Goal: Task Accomplishment & Management: Complete application form

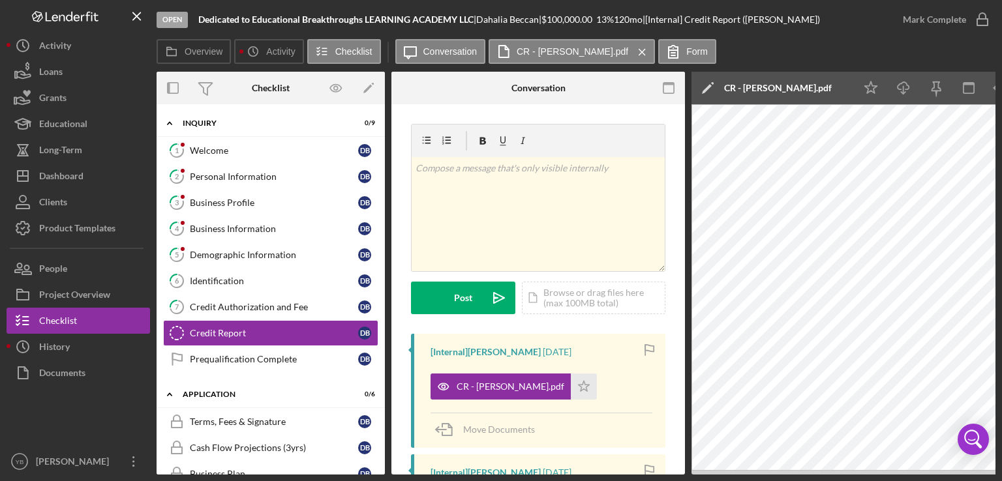
scroll to position [81, 0]
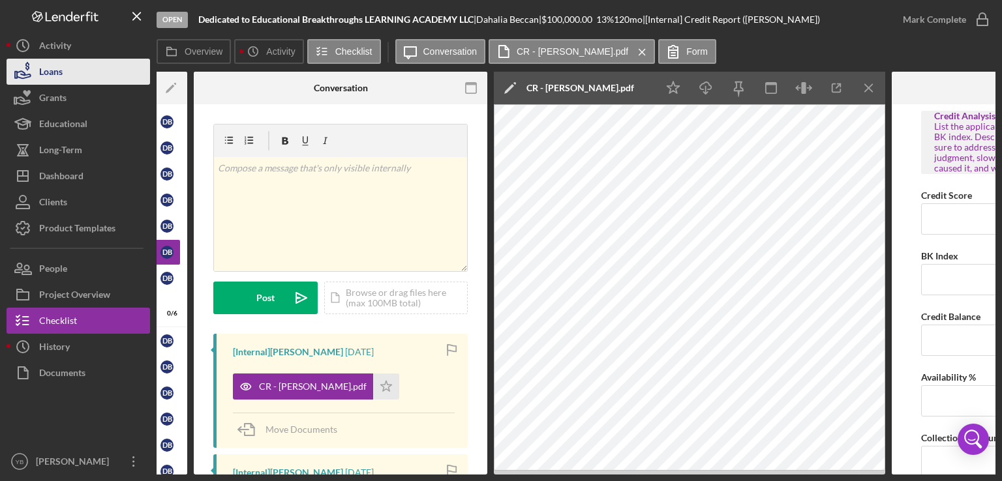
click at [76, 71] on button "Loans" at bounding box center [78, 72] width 143 height 26
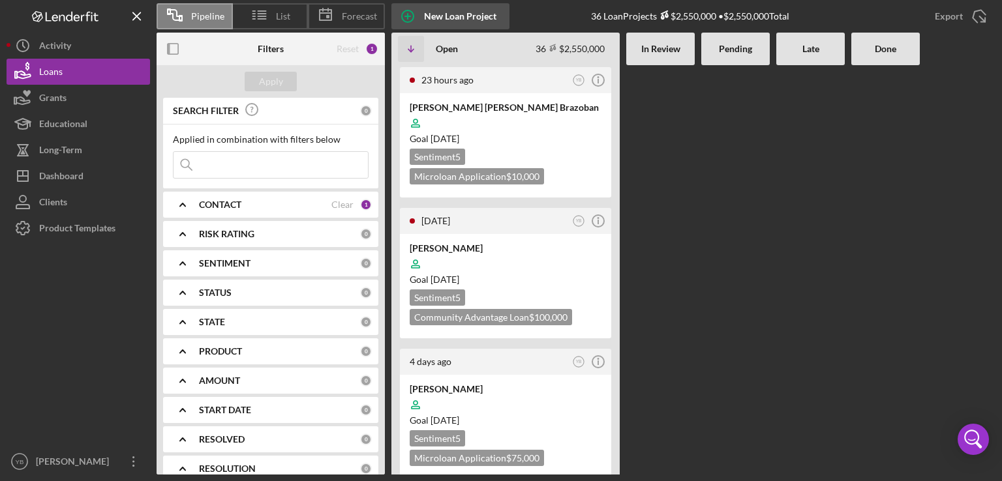
click at [467, 16] on div "New Loan Project" at bounding box center [460, 16] width 72 height 26
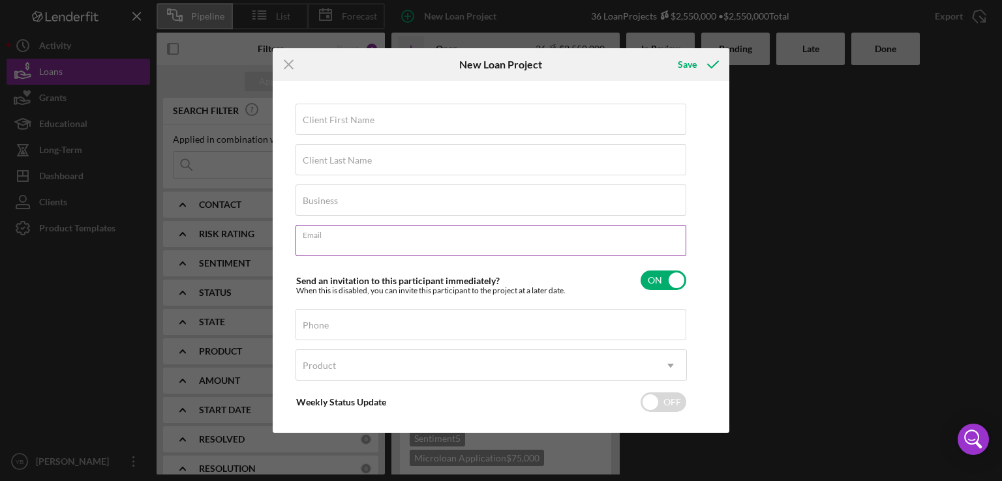
click at [327, 246] on input "Email" at bounding box center [490, 240] width 391 height 31
paste input "[EMAIL_ADDRESS][DOMAIN_NAME]"
type input "[EMAIL_ADDRESS][DOMAIN_NAME]"
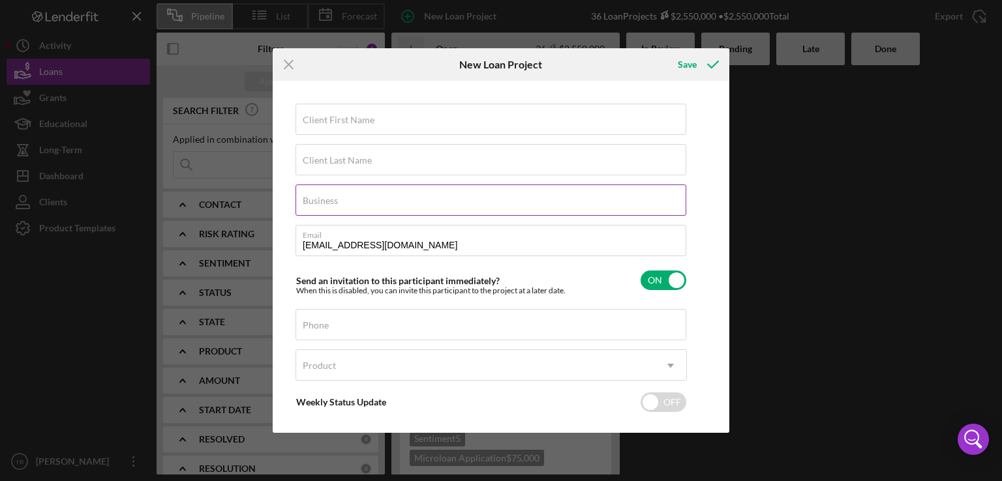
click at [329, 201] on label "Business" at bounding box center [320, 201] width 35 height 10
click at [329, 201] on input "Business" at bounding box center [490, 200] width 391 height 31
paste input "[PERSON_NAME] BEAUTY SALON"
type input "[PERSON_NAME] BEAUTY SALON"
click at [329, 120] on label "Client First Name" at bounding box center [339, 120] width 72 height 10
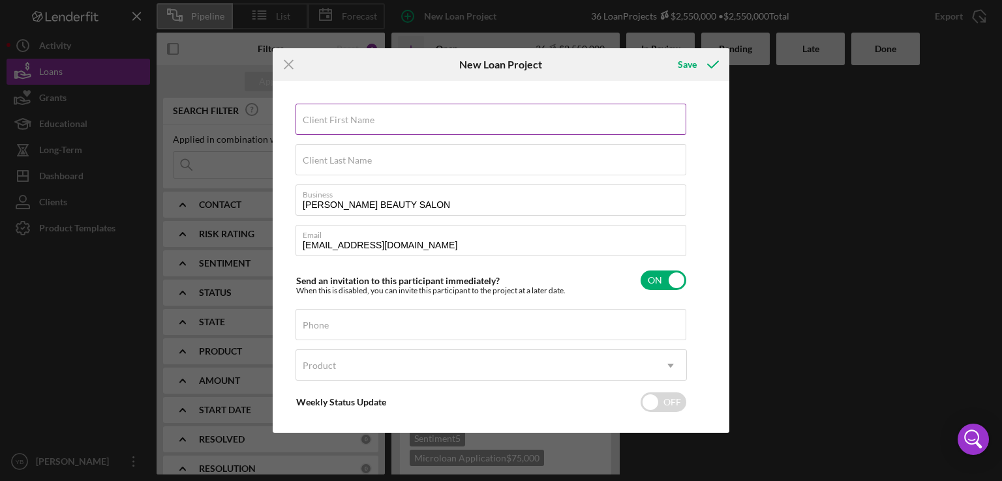
click at [329, 120] on input "Client First Name" at bounding box center [490, 119] width 391 height 31
type input "[PERSON_NAME]"
click at [329, 164] on label "Client Last Name" at bounding box center [337, 160] width 69 height 10
click at [329, 164] on input "Client Last Name" at bounding box center [490, 159] width 391 height 31
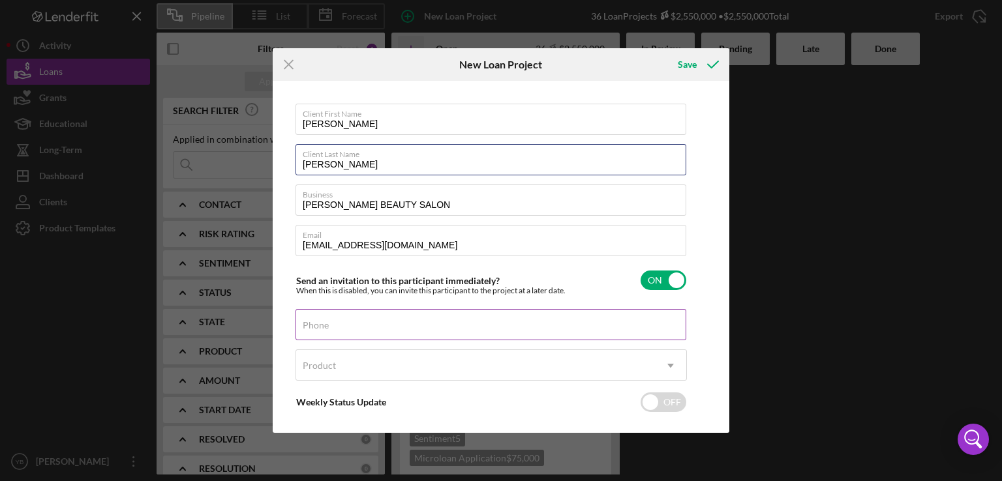
type input "[PERSON_NAME]"
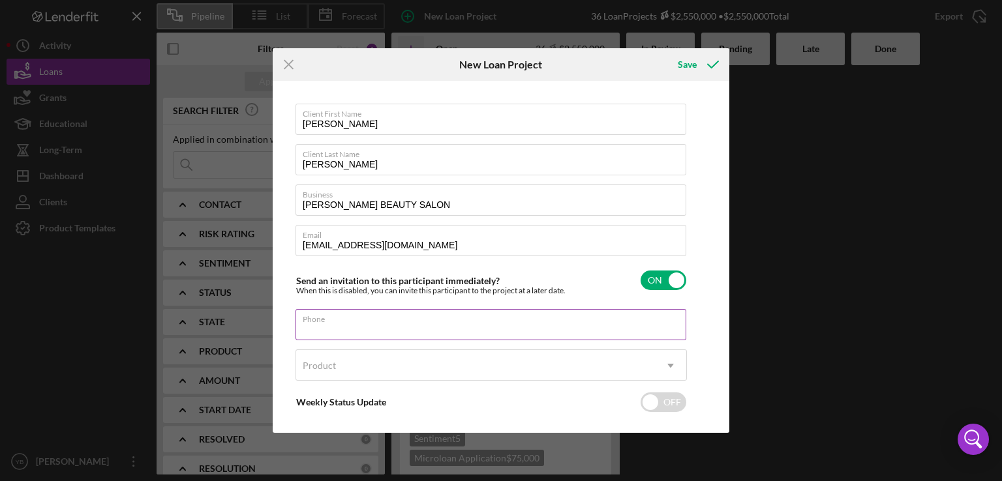
click at [347, 333] on input "Phone" at bounding box center [490, 324] width 391 height 31
type input "[PHONE_NUMBER]"
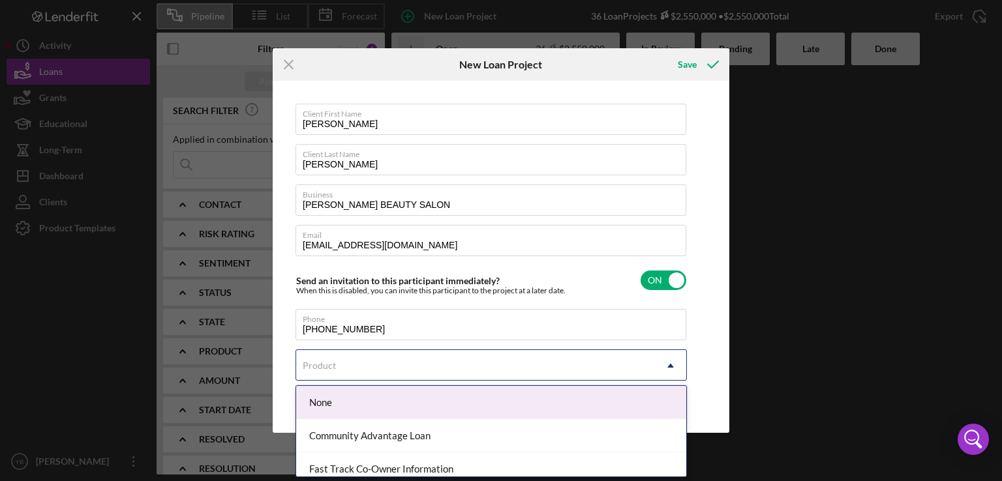
click at [340, 370] on div "Product" at bounding box center [475, 366] width 359 height 30
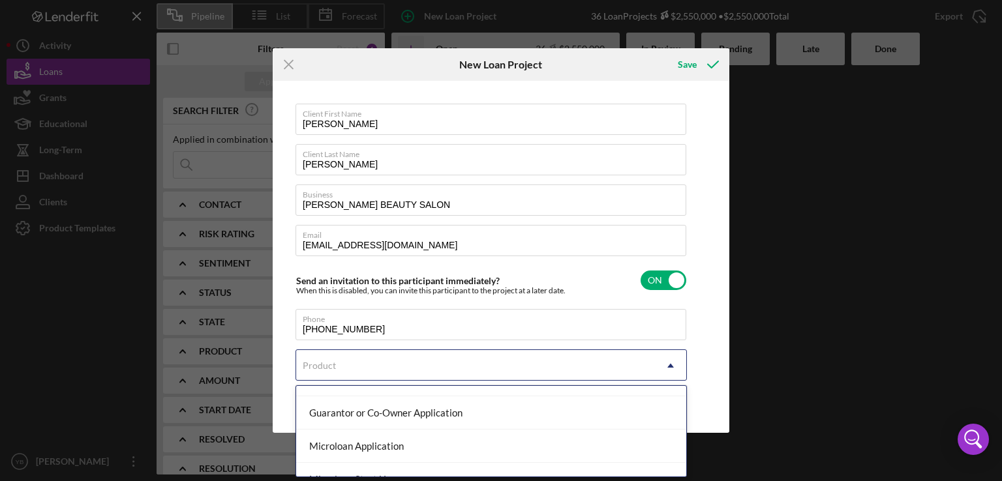
scroll to position [130, 0]
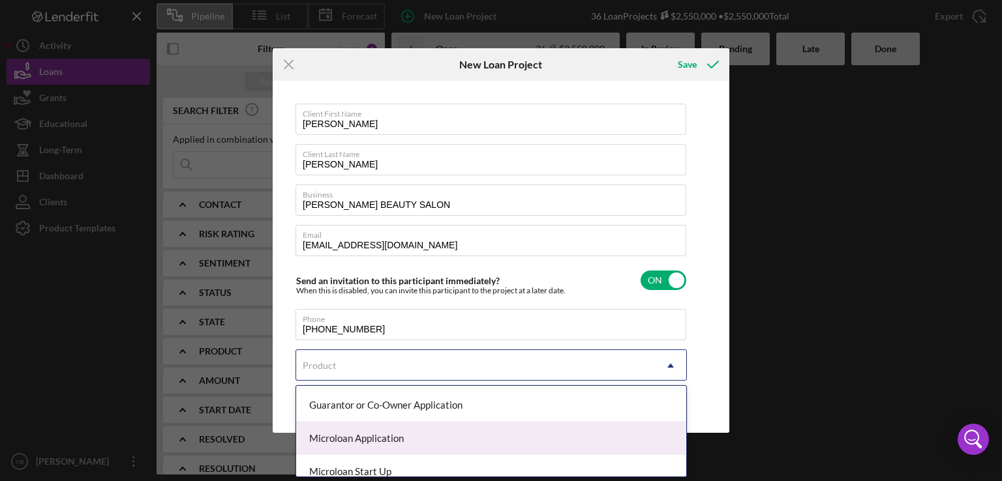
click at [409, 441] on div "Microloan Application" at bounding box center [491, 438] width 390 height 33
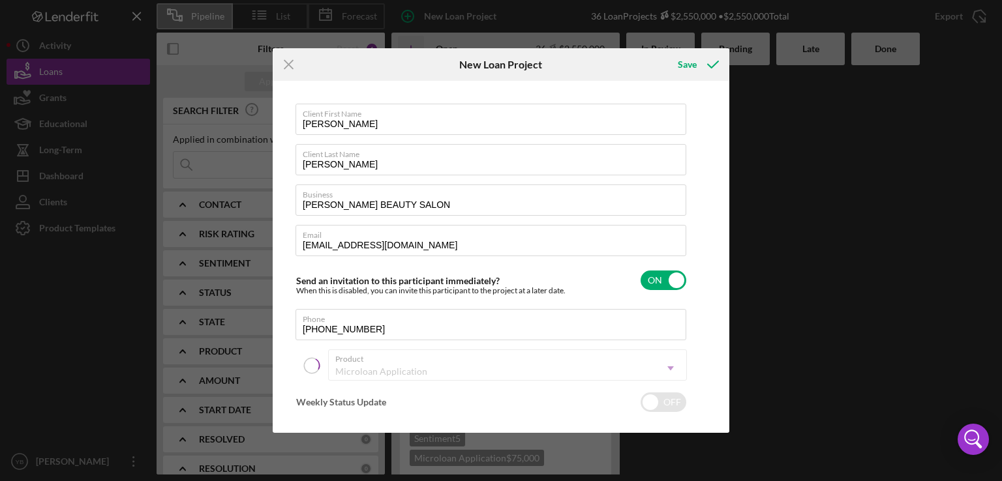
checkbox input "true"
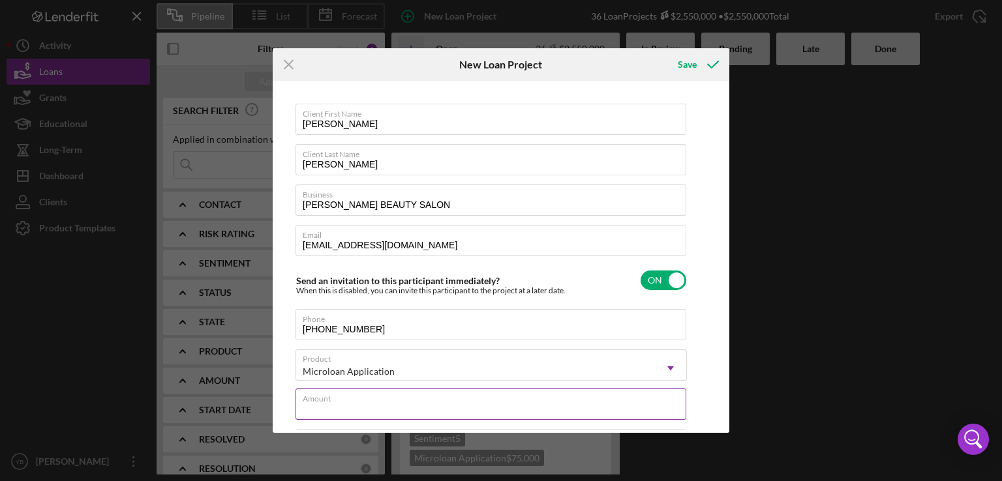
click at [342, 407] on input "Amount" at bounding box center [490, 404] width 391 height 31
type input "$2"
type textarea "Here's a snapshot of information that has been fully approved, as well as the i…"
type input "$20"
type textarea "Here's a snapshot of information that has been fully approved, as well as the i…"
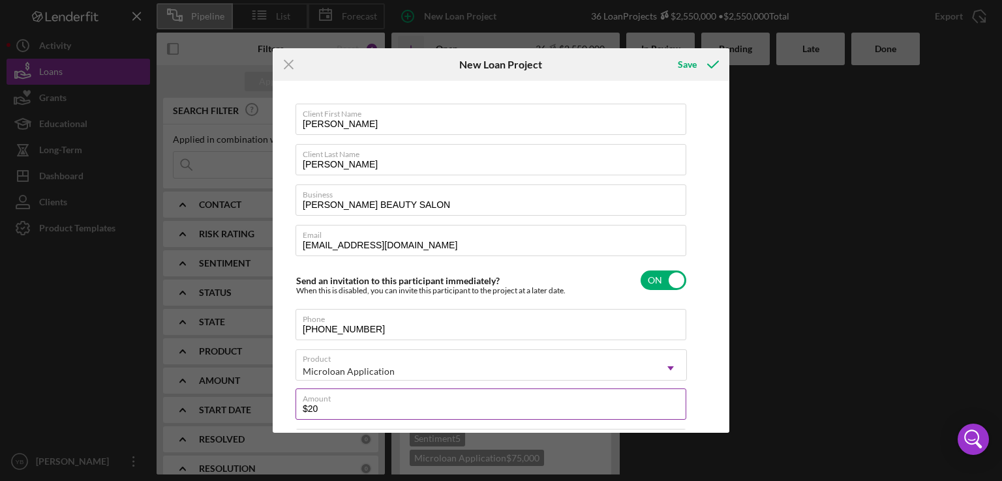
type input "$200"
type textarea "Here's a snapshot of information that has been fully approved, as well as the i…"
type input "$2,000"
type textarea "Here's a snapshot of information that has been fully approved, as well as the i…"
type input "$20,000"
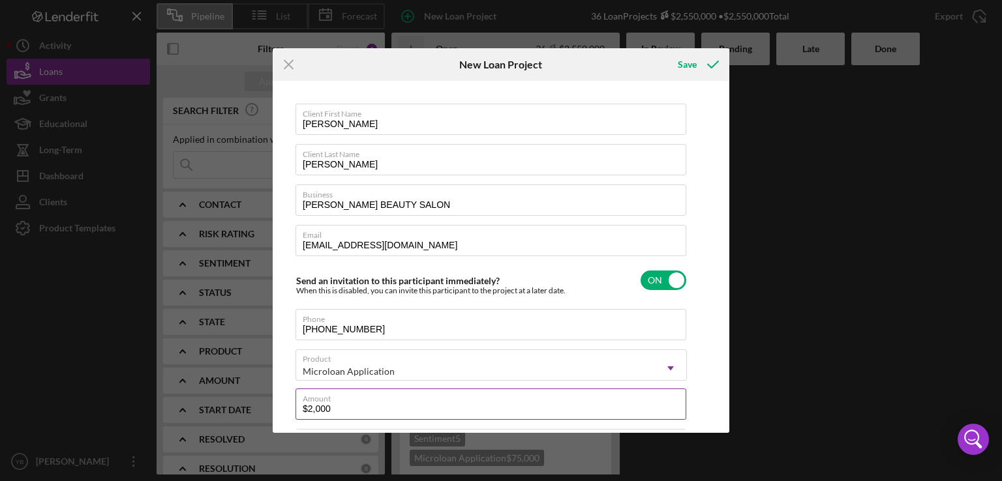
type textarea "Here's a snapshot of information that has been fully approved, as well as the i…"
type input "$20,000"
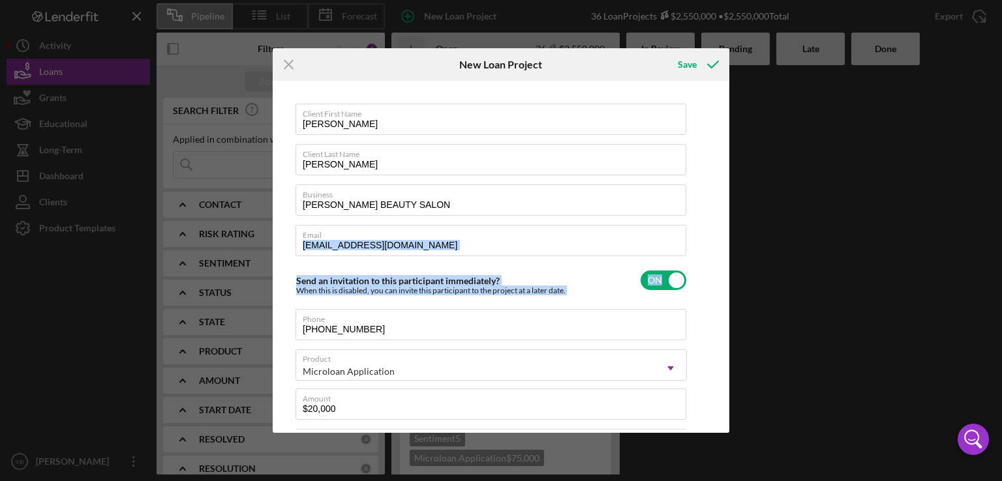
drag, startPoint x: 725, startPoint y: 255, endPoint x: 716, endPoint y: 268, distance: 15.9
click at [716, 268] on div "Client First Name [PERSON_NAME] Client Last Name [PERSON_NAME] Business [PERSON…" at bounding box center [501, 257] width 450 height 346
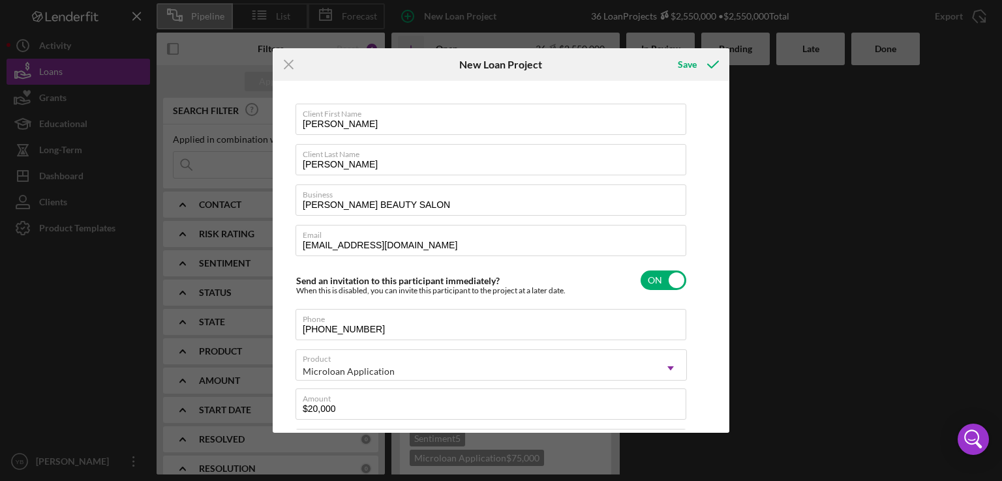
drag, startPoint x: 721, startPoint y: 255, endPoint x: 704, endPoint y: 206, distance: 51.8
click at [704, 206] on div "Client First Name [PERSON_NAME] Client Last Name [PERSON_NAME] Business [PERSON…" at bounding box center [501, 257] width 450 height 346
click at [691, 65] on div "Save" at bounding box center [687, 65] width 19 height 26
type textarea "Here's a snapshot of information that has been fully approved, as well as the i…"
checkbox input "false"
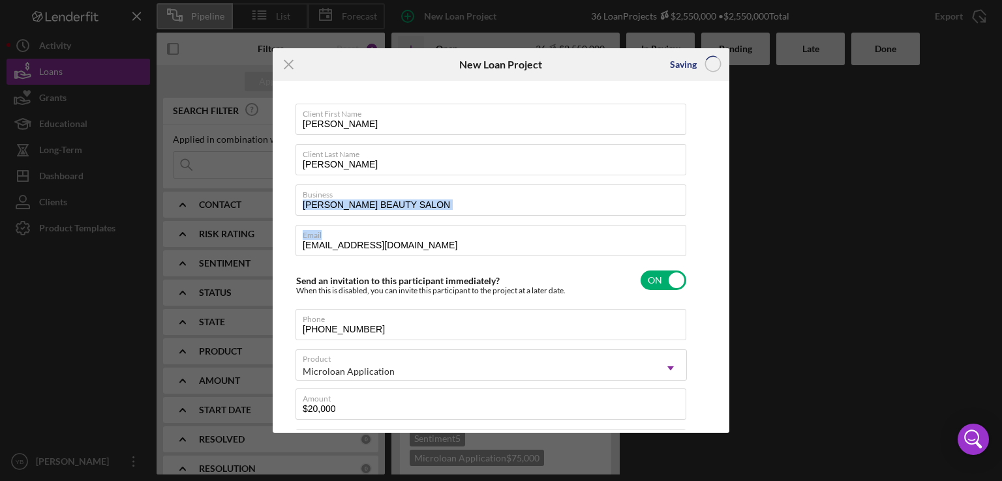
checkbox input "false"
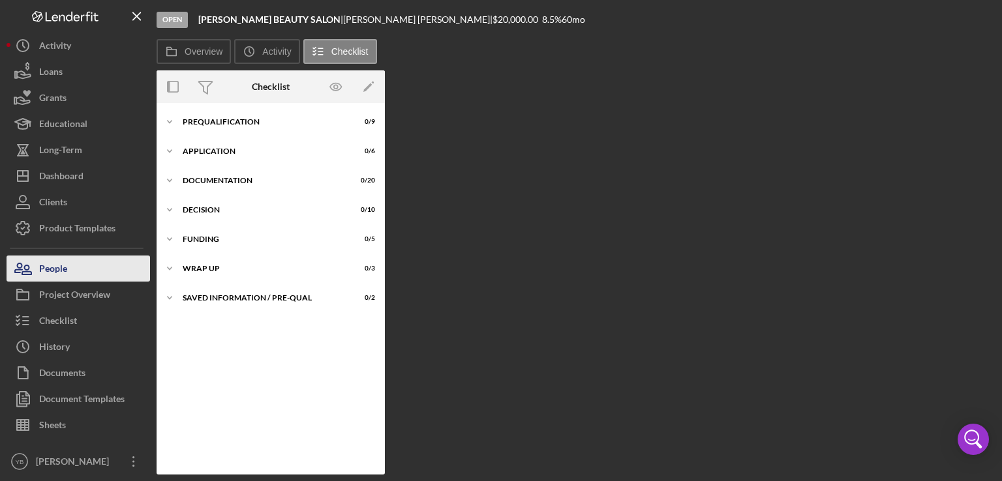
click at [67, 269] on div "People" at bounding box center [53, 270] width 28 height 29
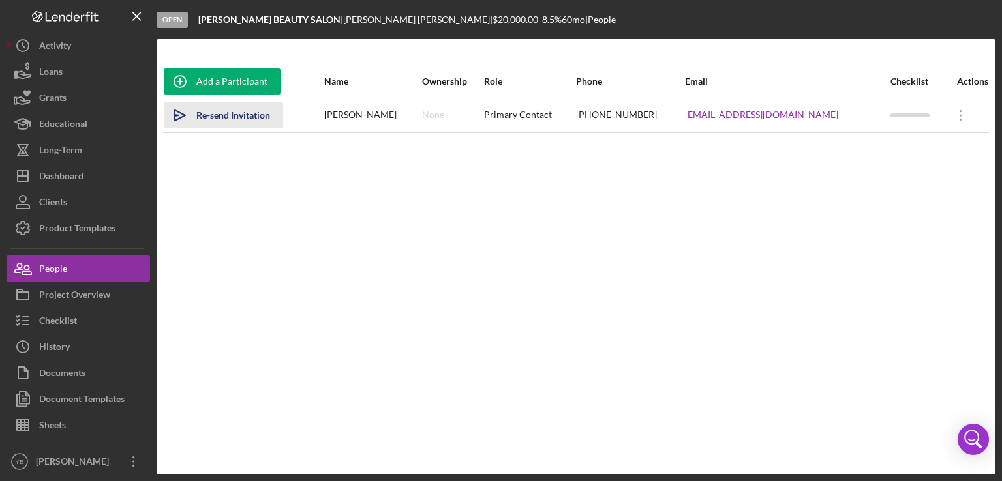
click at [237, 115] on div "Re-send Invitation" at bounding box center [233, 115] width 74 height 26
